Goal: Find specific page/section: Find specific page/section

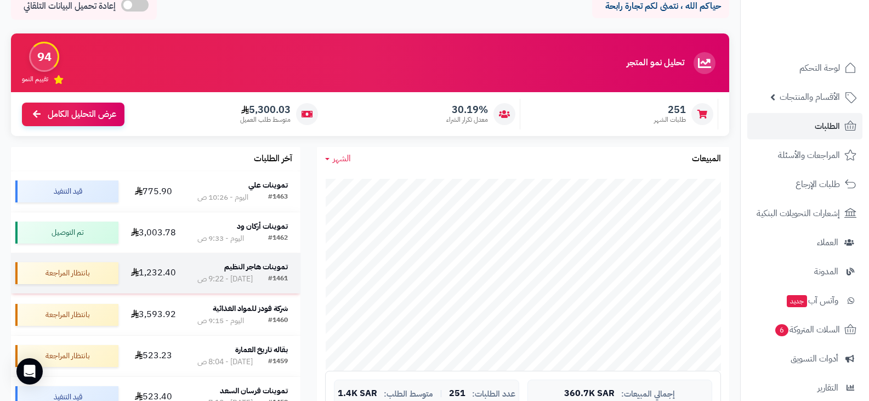
scroll to position [110, 0]
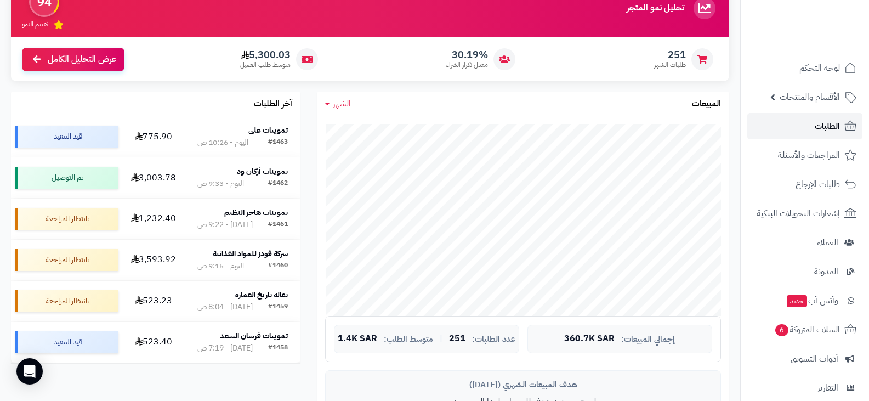
click at [822, 126] on span "الطلبات" at bounding box center [826, 125] width 25 height 15
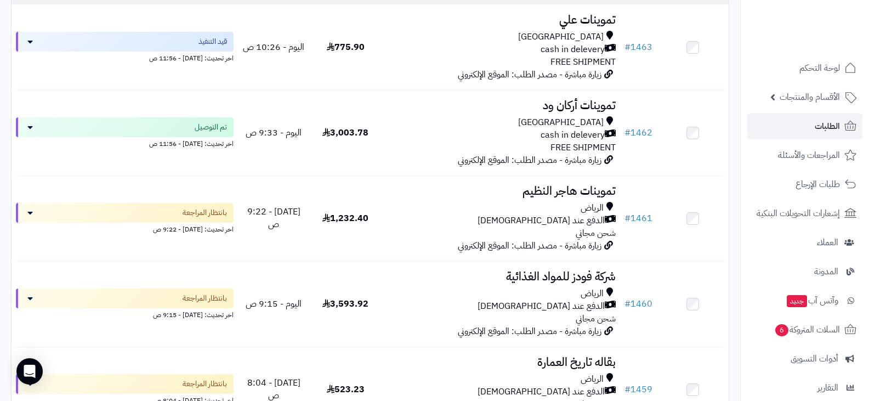
scroll to position [110, 0]
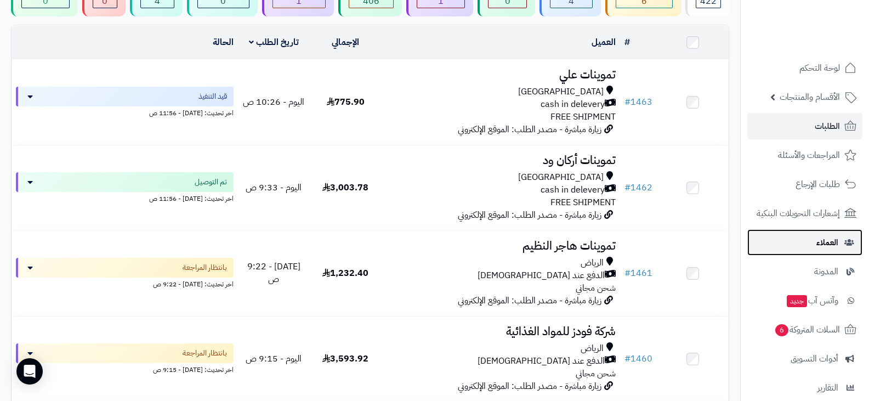
click at [828, 244] on span "العملاء" at bounding box center [827, 242] width 22 height 15
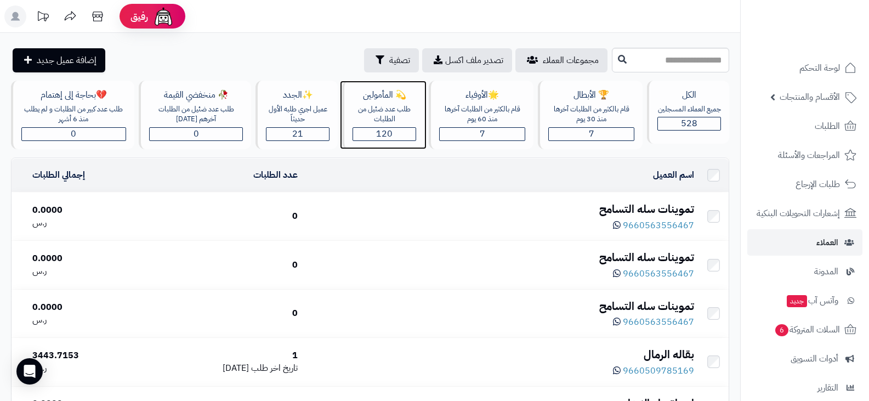
click at [403, 134] on div "120" at bounding box center [384, 134] width 62 height 13
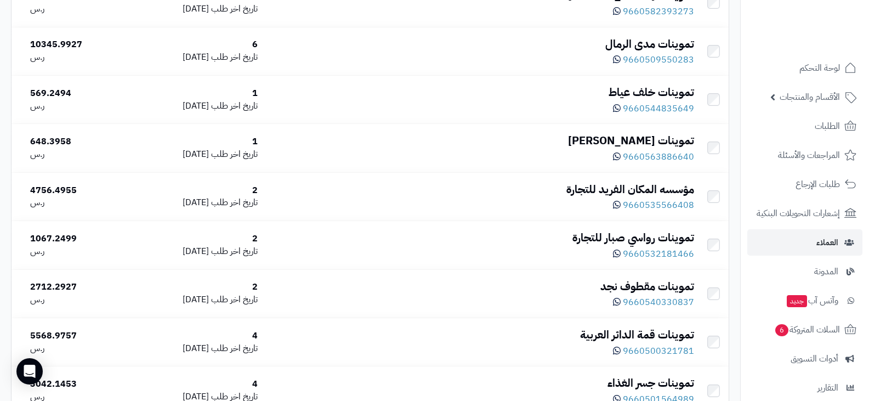
scroll to position [1315, 0]
